Goal: Check status: Check status

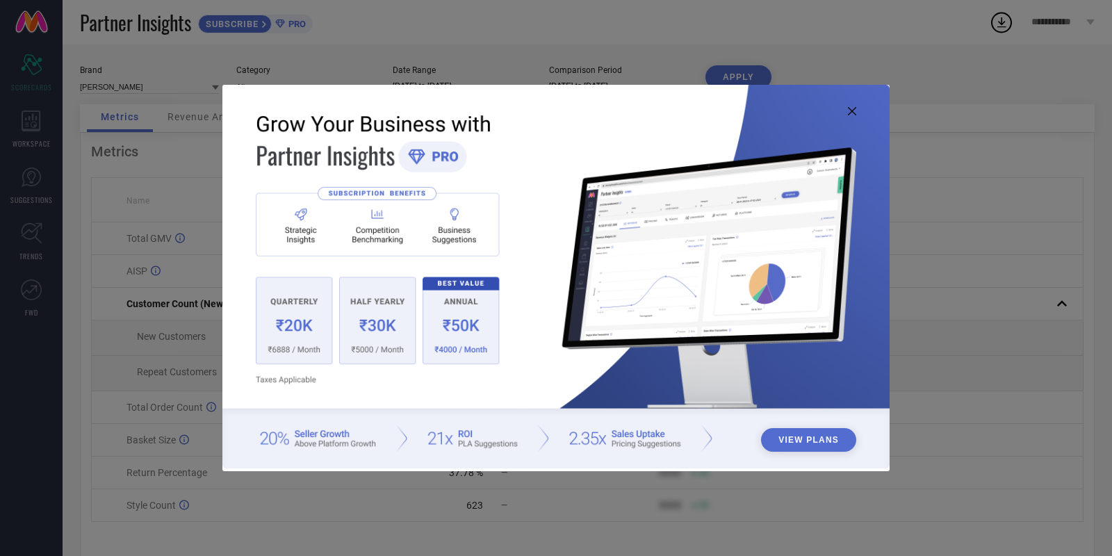
click at [853, 114] on icon at bounding box center [852, 111] width 8 height 8
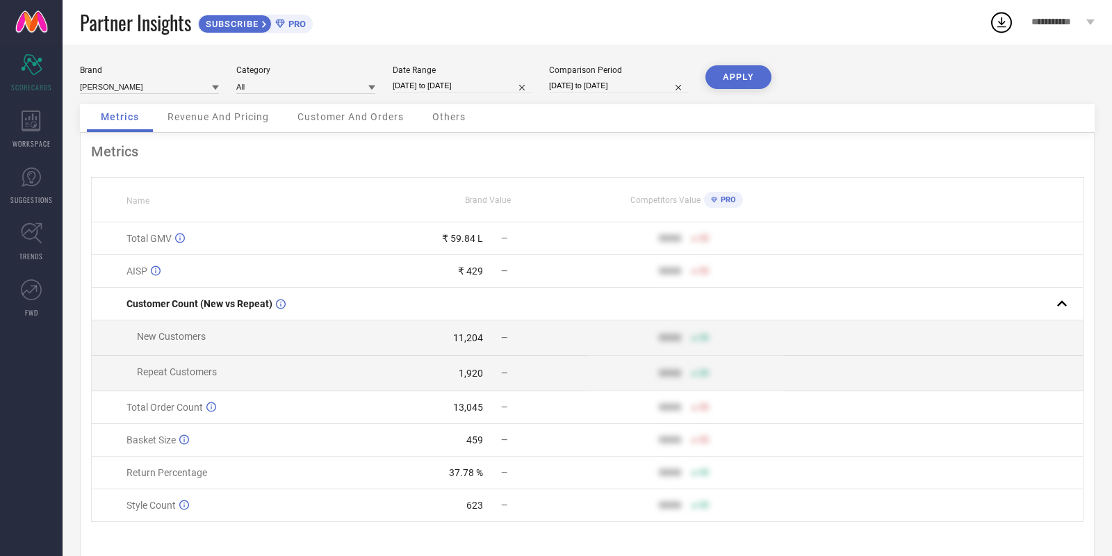
click at [450, 83] on input "[DATE] to [DATE]" at bounding box center [462, 86] width 139 height 15
select select "7"
select select "2025"
select select "8"
select select "2025"
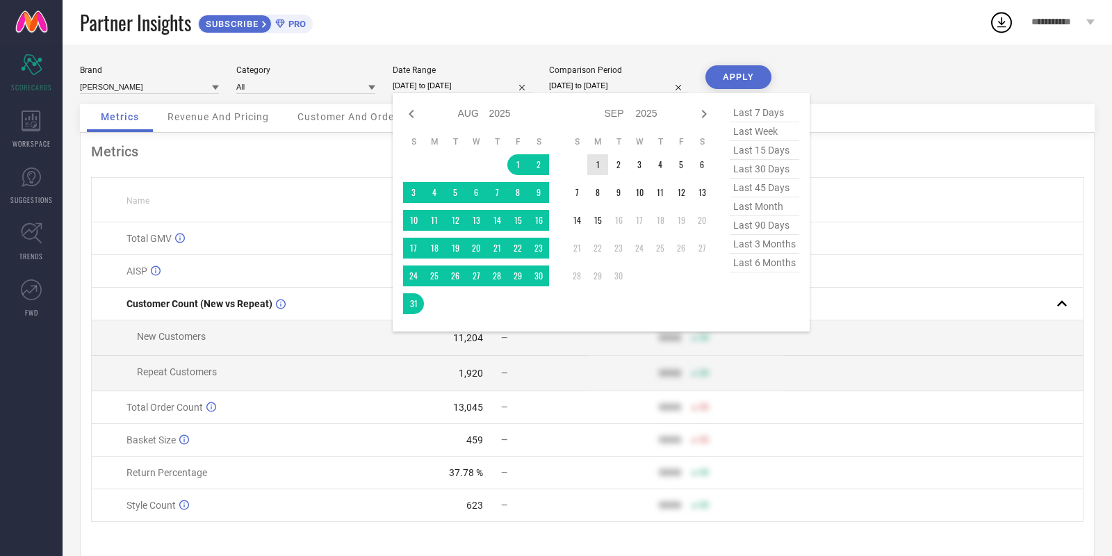
click at [597, 167] on td "1" at bounding box center [597, 164] width 21 height 21
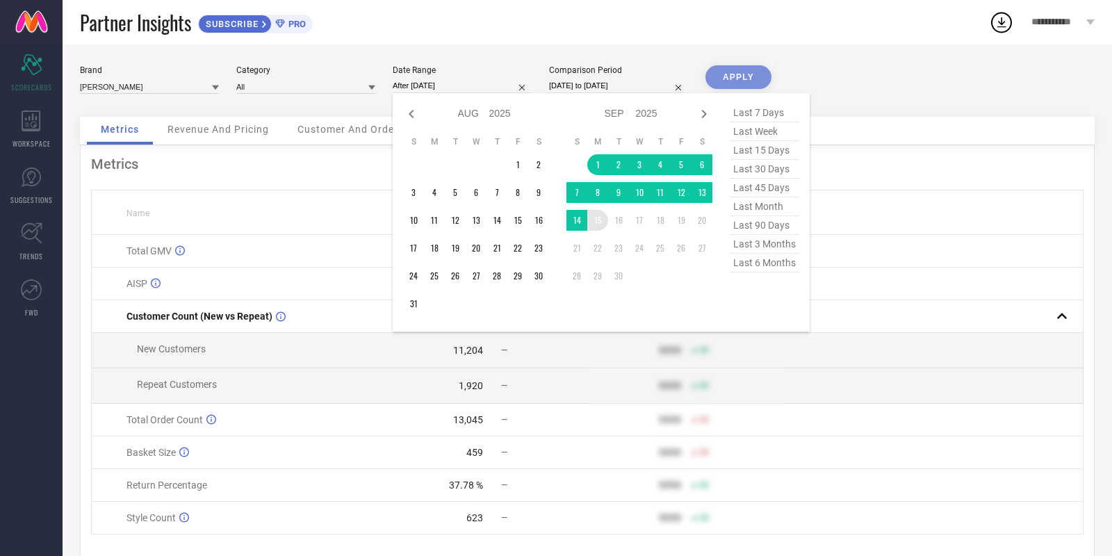
type input "[DATE] to [DATE]"
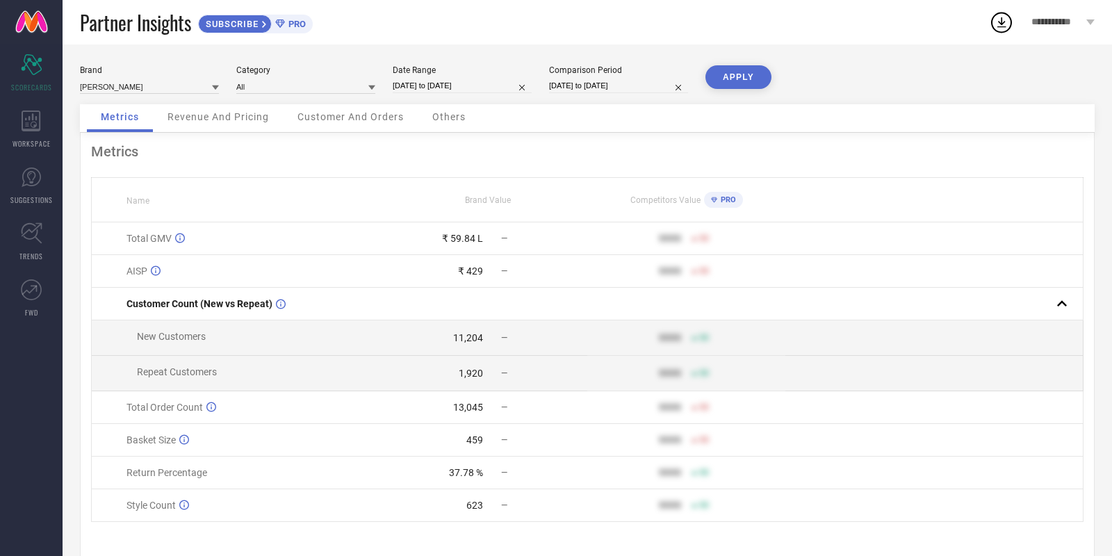
click at [756, 79] on button "APPLY" at bounding box center [738, 77] width 66 height 24
